Goal: Complete application form

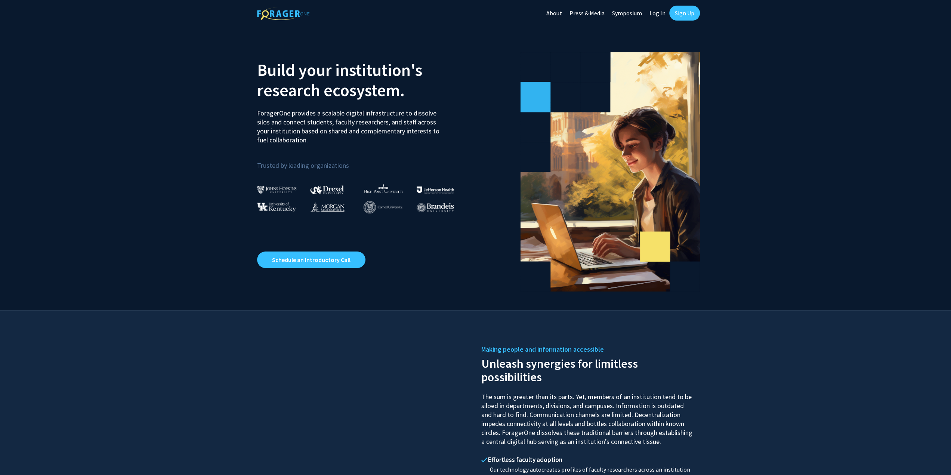
click at [656, 15] on link "Log In" at bounding box center [658, 13] width 24 height 26
select select
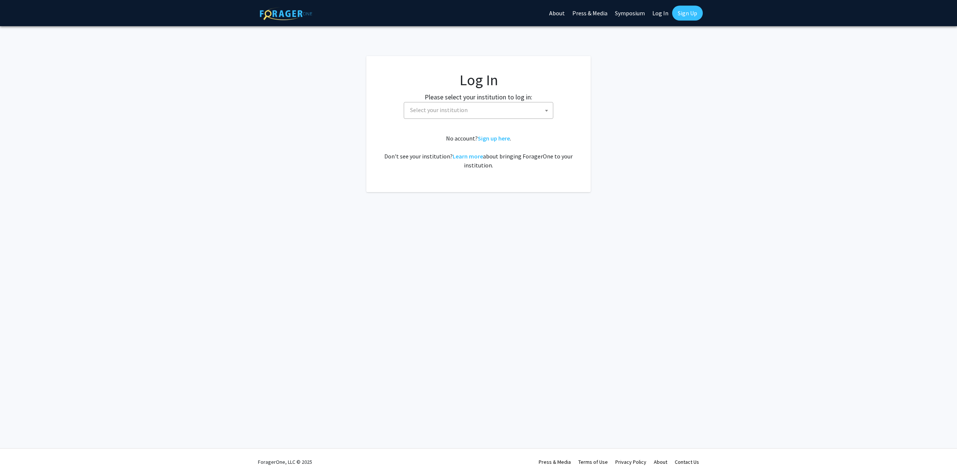
click at [479, 113] on span "Select your institution" at bounding box center [480, 109] width 146 height 15
type input "mi"
select select "33"
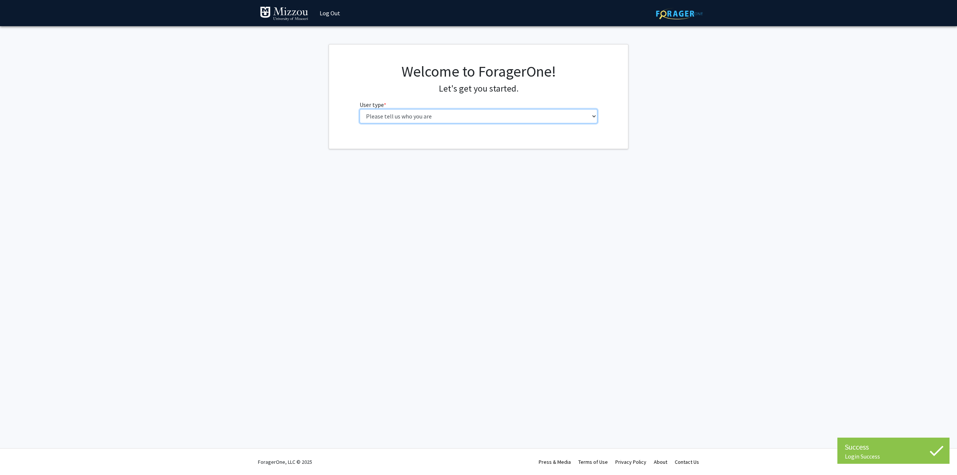
click at [418, 120] on select "Please tell us who you are Undergraduate Student Master's Student Doctoral Cand…" at bounding box center [478, 116] width 238 height 14
select select "4: postDoc"
click at [359, 109] on select "Please tell us who you are Undergraduate Student Master's Student Doctoral Cand…" at bounding box center [478, 116] width 238 height 14
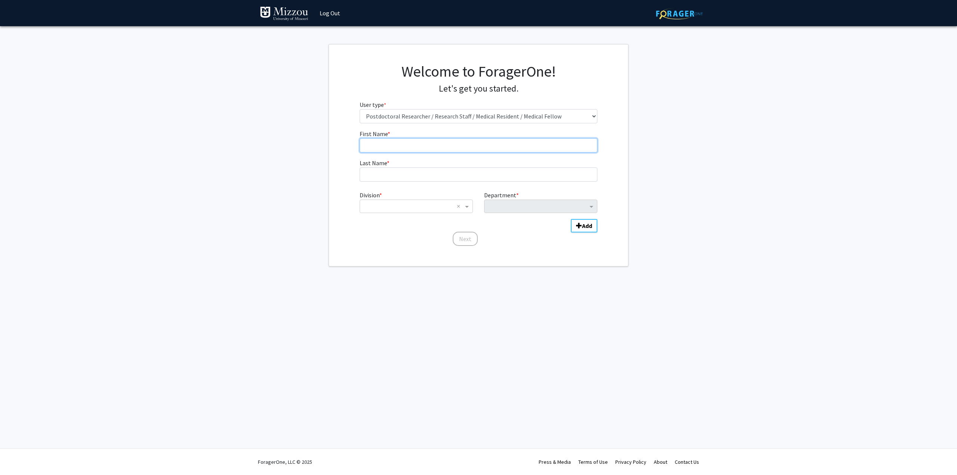
click at [399, 145] on input "First Name * required" at bounding box center [478, 145] width 238 height 14
type input "Kayla"
type input "Drifka"
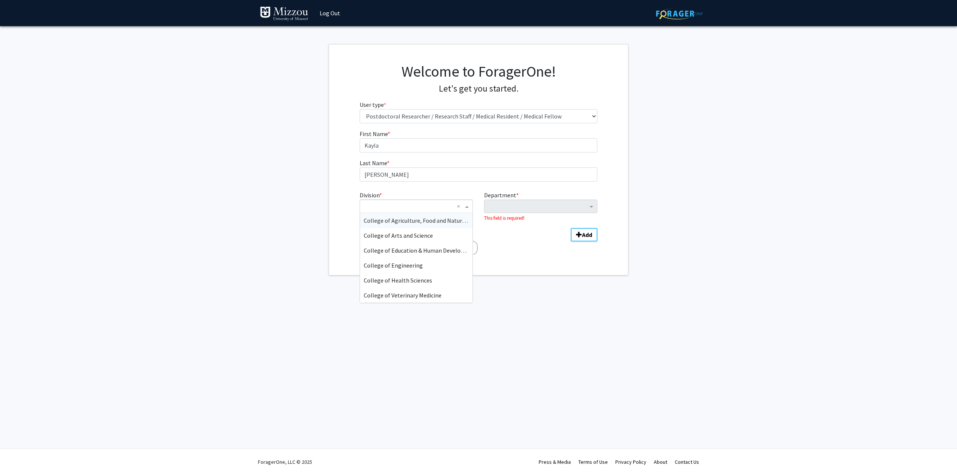
click at [426, 206] on input "Division" at bounding box center [409, 206] width 90 height 9
click at [438, 238] on div "College of Arts and Science" at bounding box center [416, 235] width 112 height 15
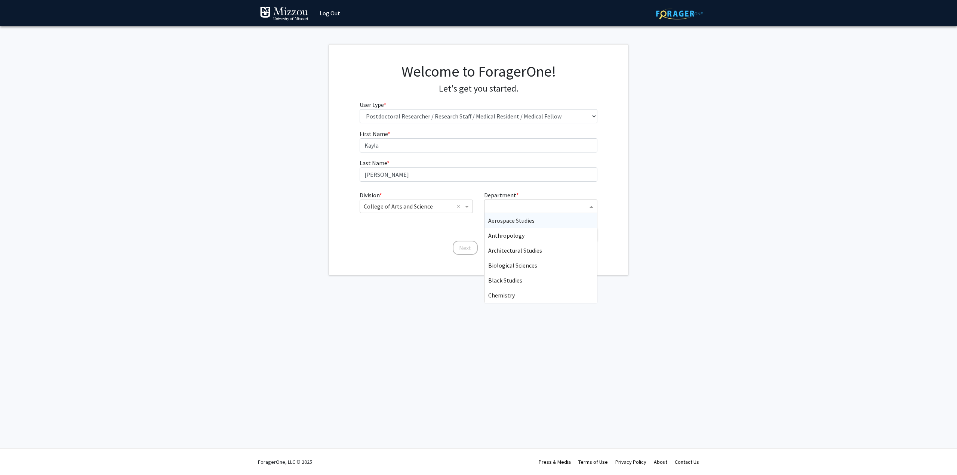
click at [495, 212] on div "Department" at bounding box center [540, 206] width 113 height 13
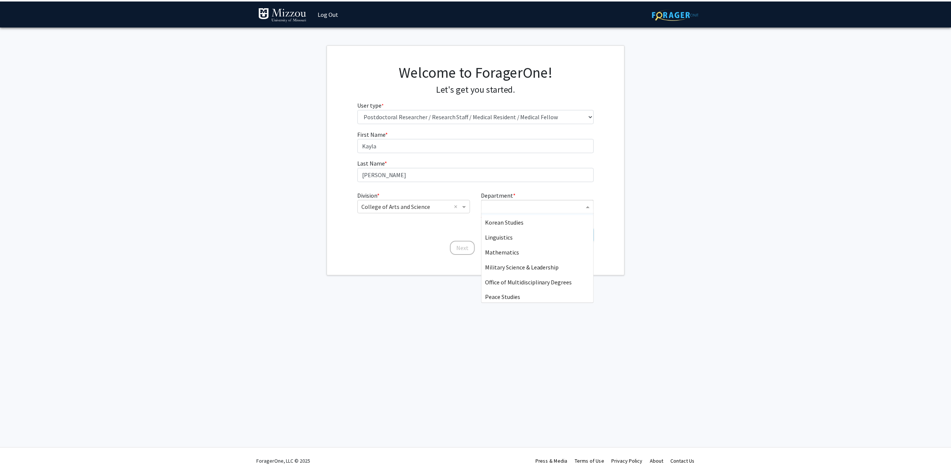
scroll to position [336, 0]
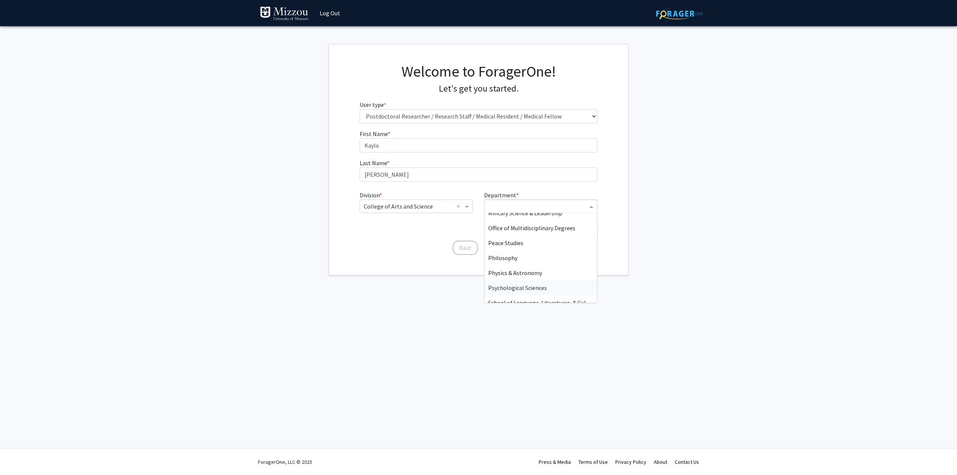
click at [531, 285] on span "Psychological Sciences" at bounding box center [517, 287] width 59 height 7
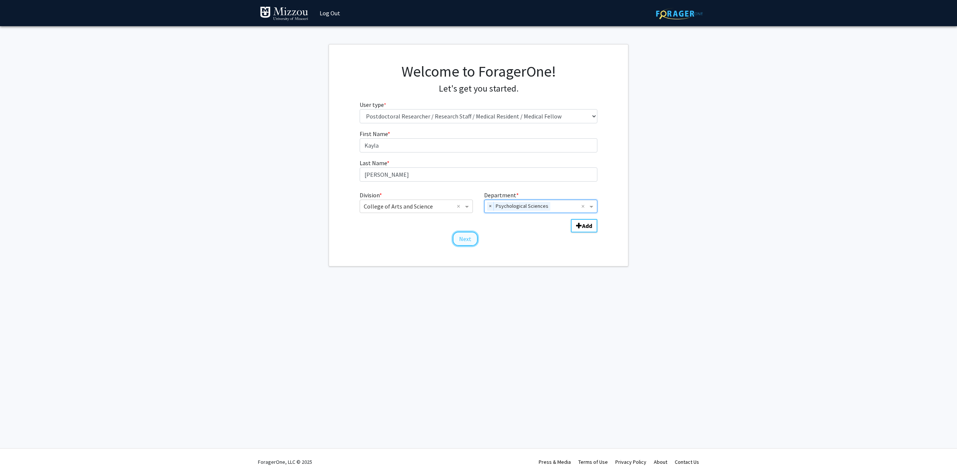
click at [465, 238] on button "Next" at bounding box center [464, 239] width 25 height 14
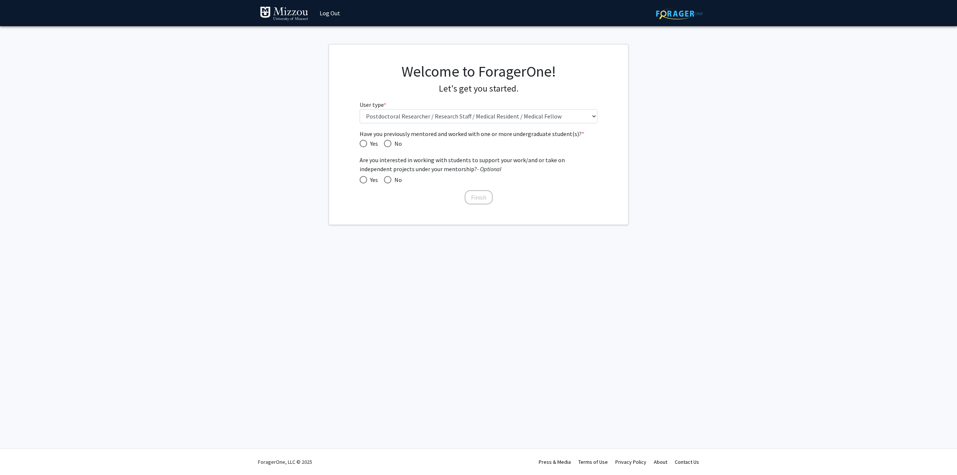
click at [363, 143] on span "Have you previously mentored and worked with one or more undergraduate student(…" at bounding box center [362, 143] width 7 height 7
click at [363, 143] on input "Yes" at bounding box center [362, 143] width 7 height 7
radio input "true"
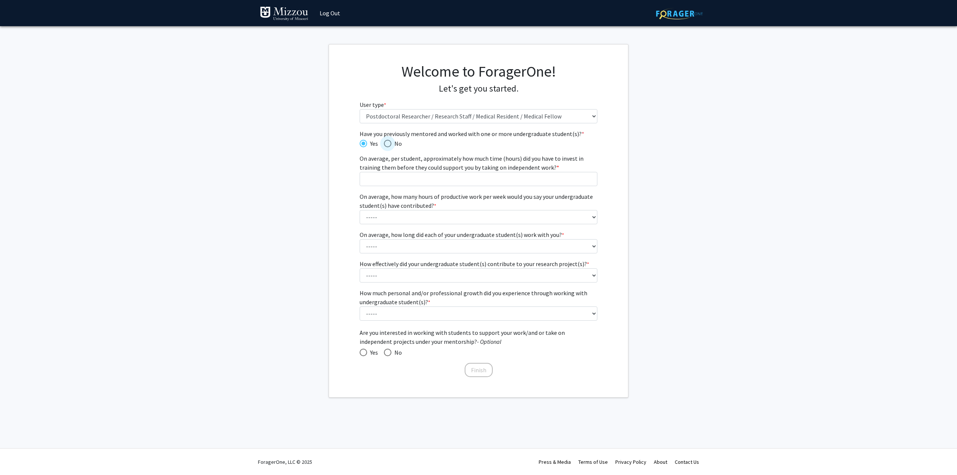
click at [389, 145] on span "Have you previously mentored and worked with one or more undergraduate student(…" at bounding box center [387, 143] width 7 height 7
click at [389, 145] on input "No" at bounding box center [387, 143] width 7 height 7
radio input "true"
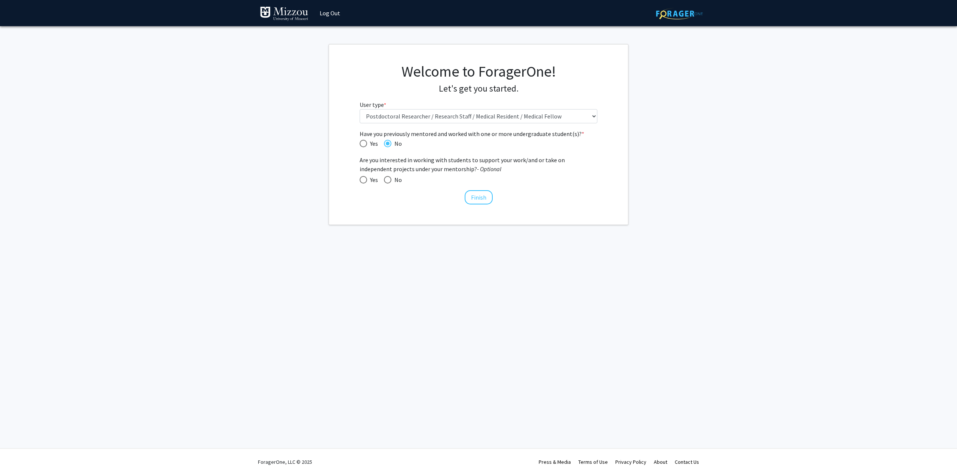
click at [363, 142] on span "Have you previously mentored and worked with one or more undergraduate student(…" at bounding box center [362, 143] width 7 height 7
click at [363, 142] on input "Yes" at bounding box center [362, 143] width 7 height 7
radio input "true"
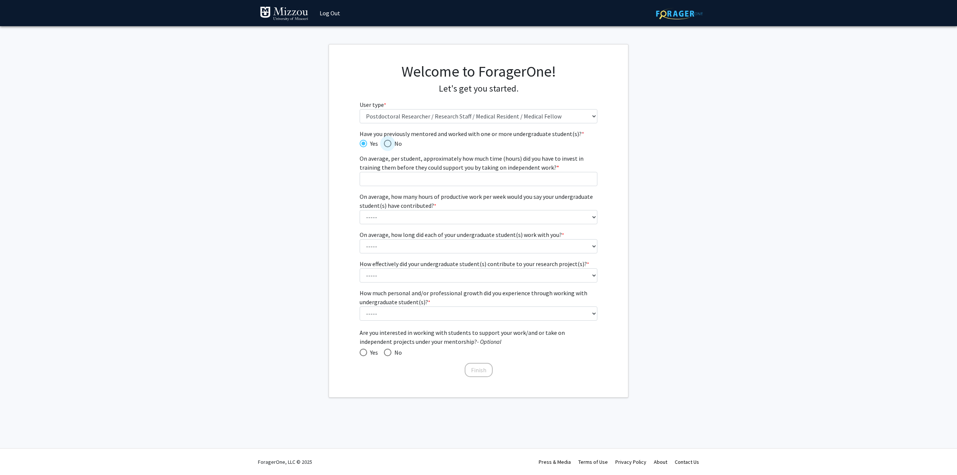
click at [385, 143] on span "Have you previously mentored and worked with one or more undergraduate student(…" at bounding box center [387, 143] width 7 height 7
click at [385, 143] on input "No" at bounding box center [387, 143] width 7 height 7
radio input "true"
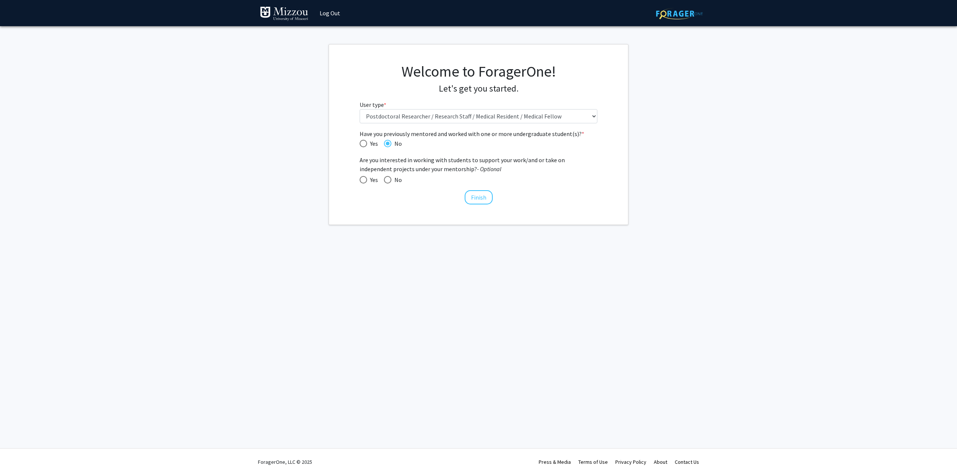
click at [388, 178] on span at bounding box center [387, 179] width 7 height 7
click at [388, 178] on input "No" at bounding box center [387, 179] width 7 height 7
radio input "true"
click at [466, 193] on button "Finish" at bounding box center [478, 197] width 28 height 14
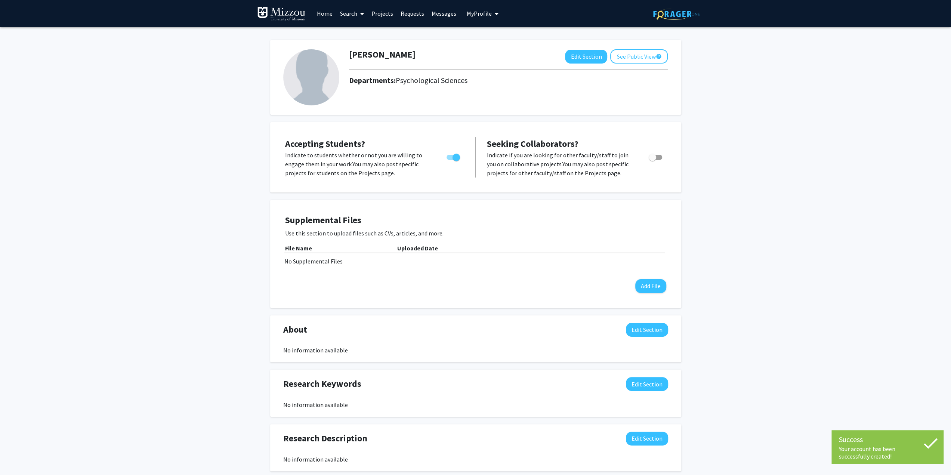
drag, startPoint x: 760, startPoint y: 298, endPoint x: 756, endPoint y: 298, distance: 3.8
click at [759, 298] on div "Kayla Drifka Edit Section See Public View help Departments: Psychological Scien…" at bounding box center [475, 370] width 951 height 686
